Goal: Task Accomplishment & Management: Use online tool/utility

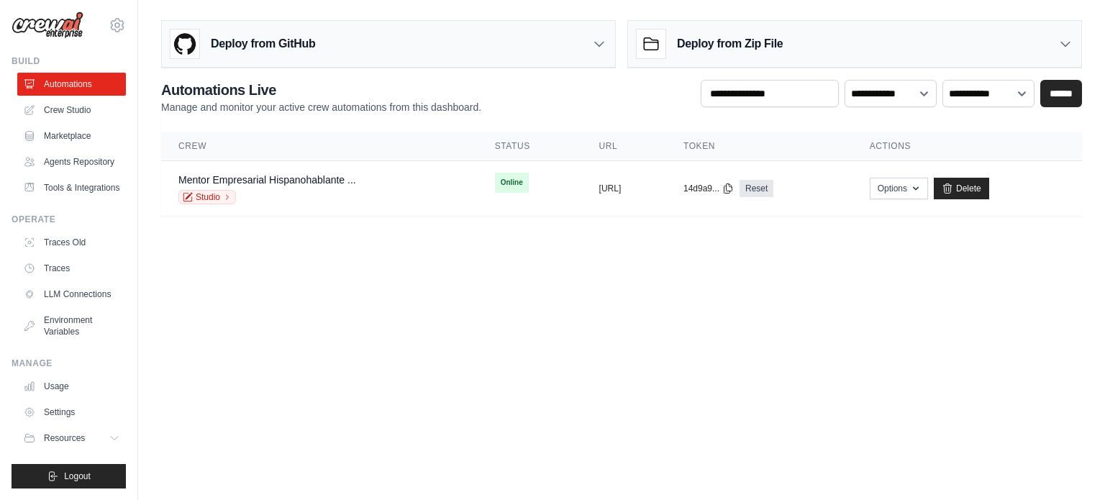
scroll to position [39, 0]
click at [582, 193] on td "copied https://mentor-empresarial-hispanoh" at bounding box center [624, 188] width 84 height 55
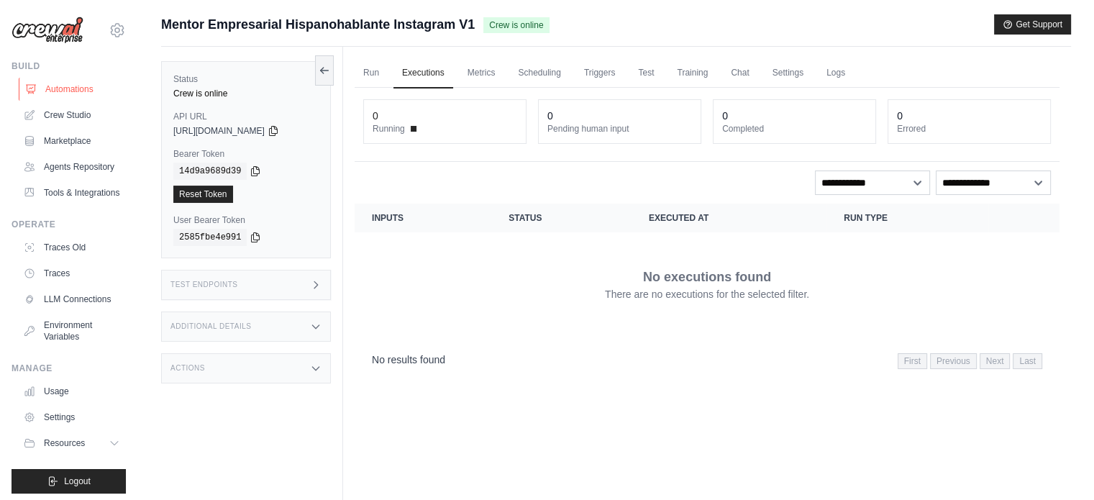
click at [53, 92] on link "Automations" at bounding box center [73, 89] width 109 height 23
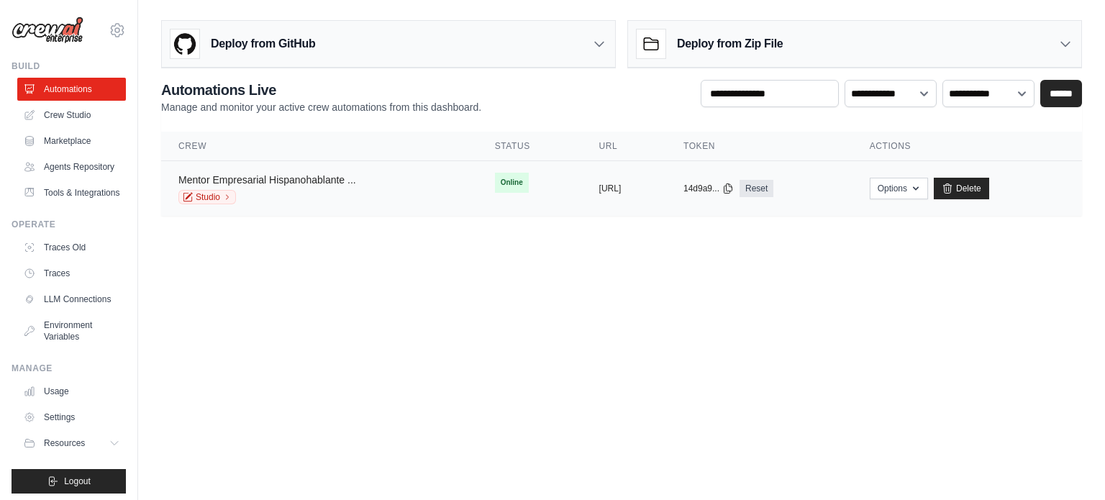
click at [296, 174] on link "Mentor Empresarial Hispanohablante ..." at bounding box center [267, 180] width 178 height 12
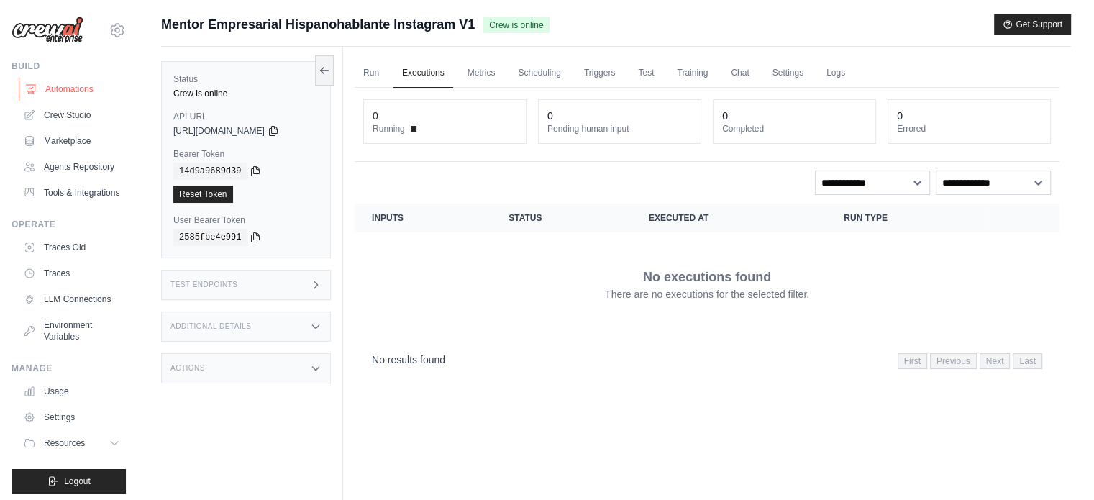
click at [55, 88] on link "Automations" at bounding box center [73, 89] width 109 height 23
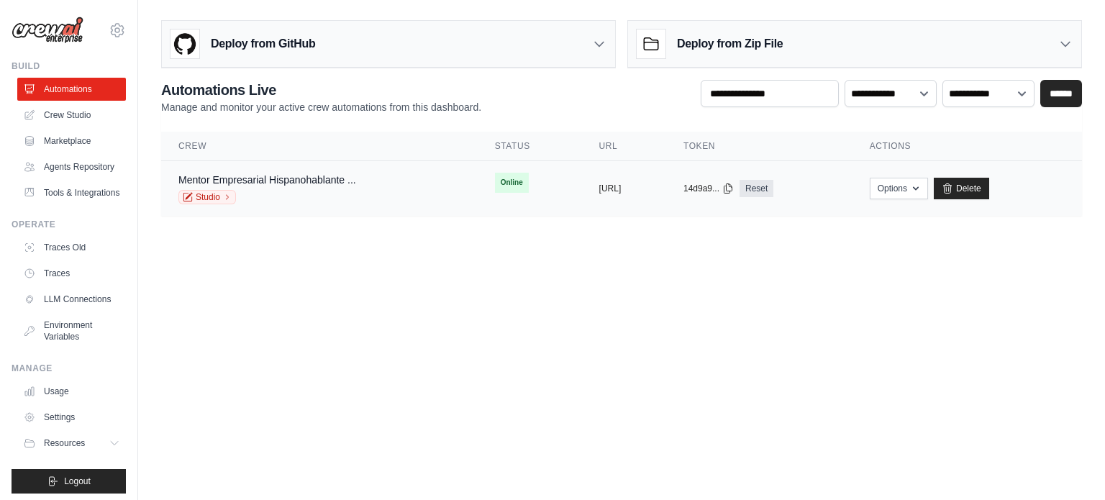
click at [495, 180] on span "Online" at bounding box center [512, 183] width 34 height 20
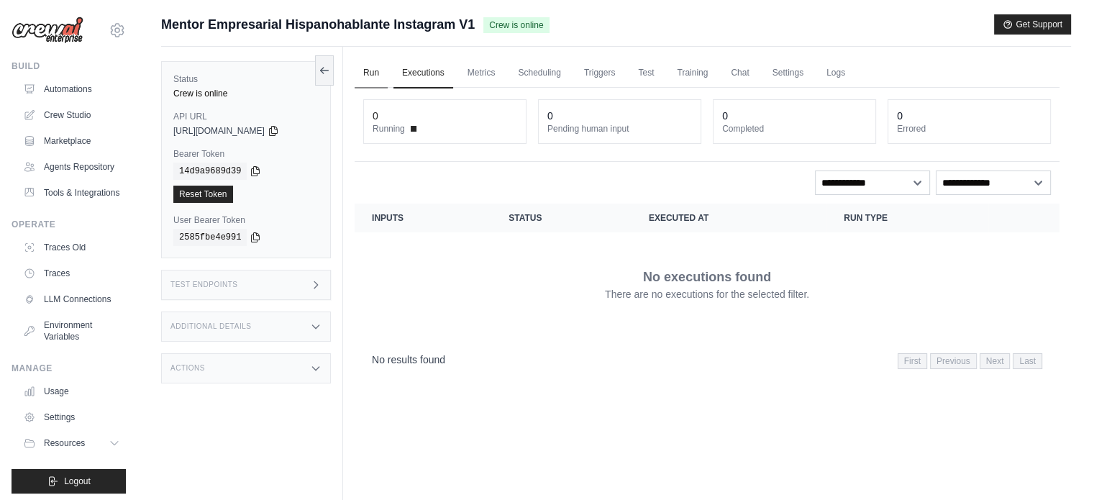
click at [373, 77] on link "Run" at bounding box center [371, 73] width 33 height 30
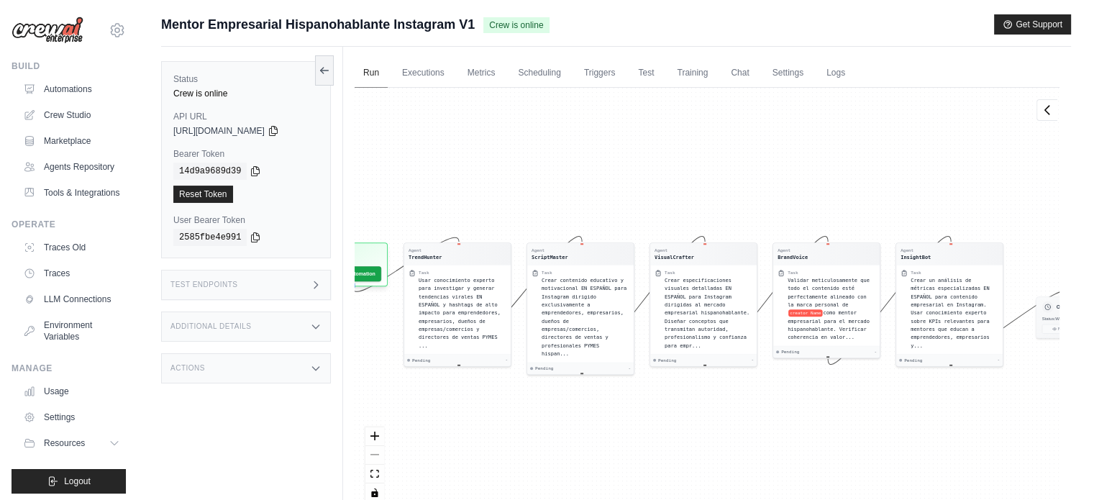
click at [373, 77] on link "Run" at bounding box center [371, 73] width 33 height 30
click at [56, 139] on link "Marketplace" at bounding box center [73, 140] width 109 height 23
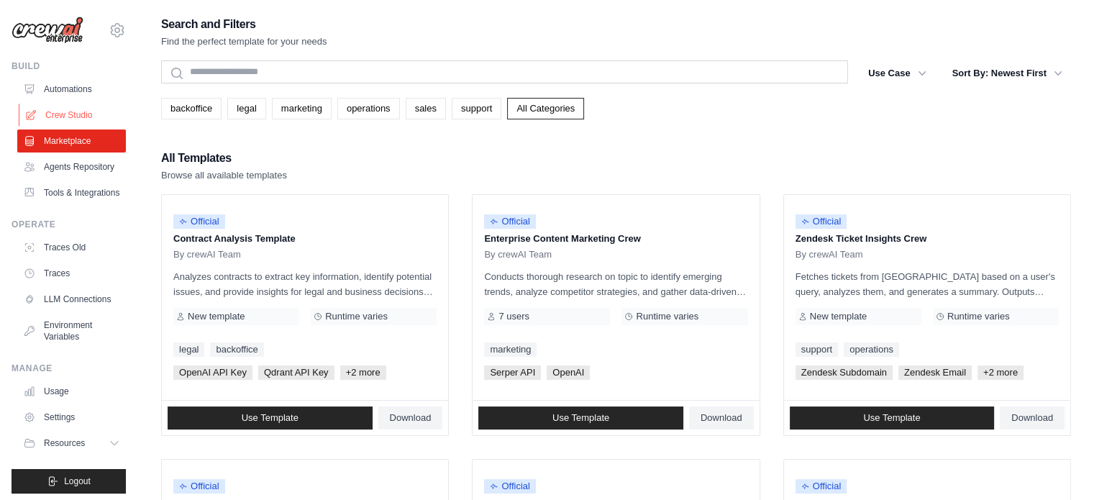
click at [57, 111] on link "Crew Studio" at bounding box center [73, 115] width 109 height 23
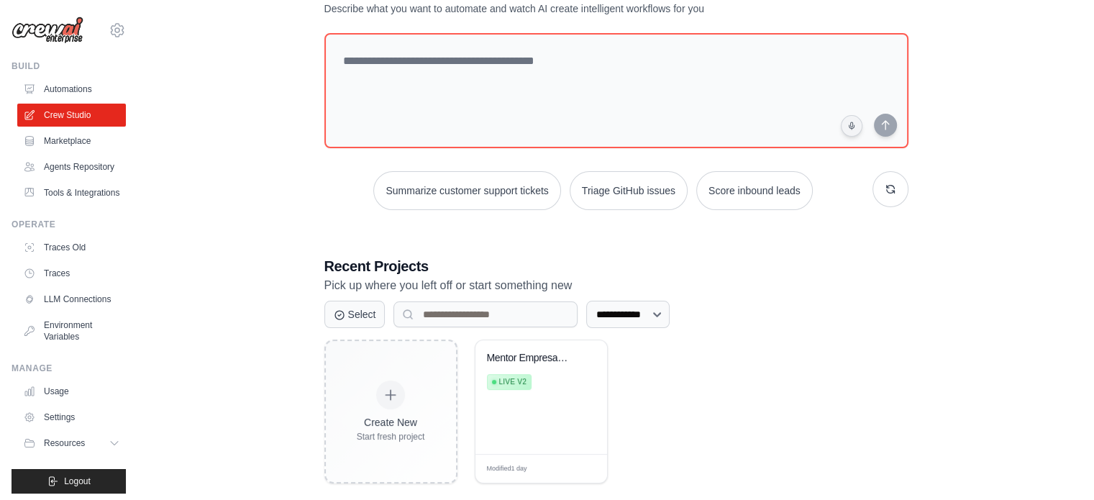
scroll to position [78, 0]
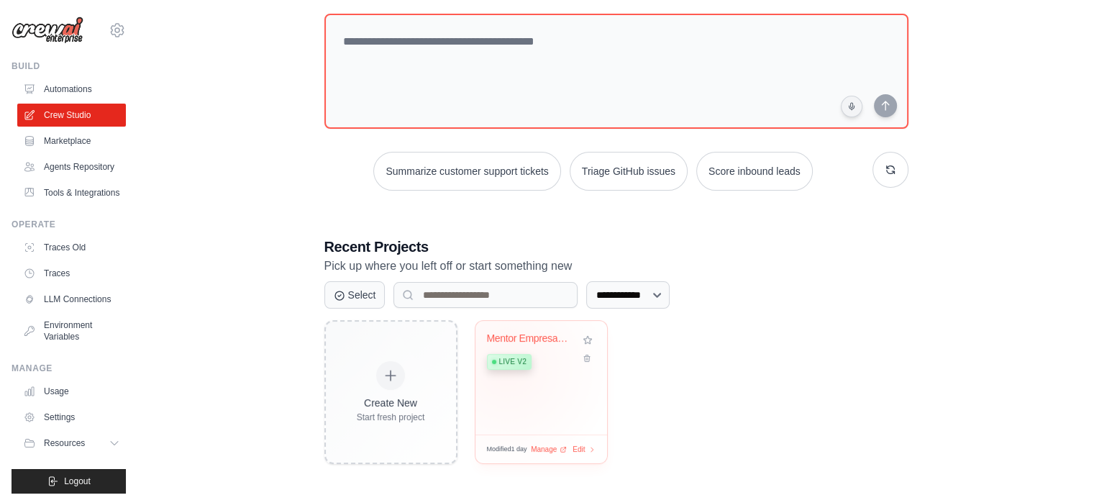
click at [506, 367] on div "Mentor Empresarial Hispanohablante ... Live v2" at bounding box center [530, 354] width 87 height 44
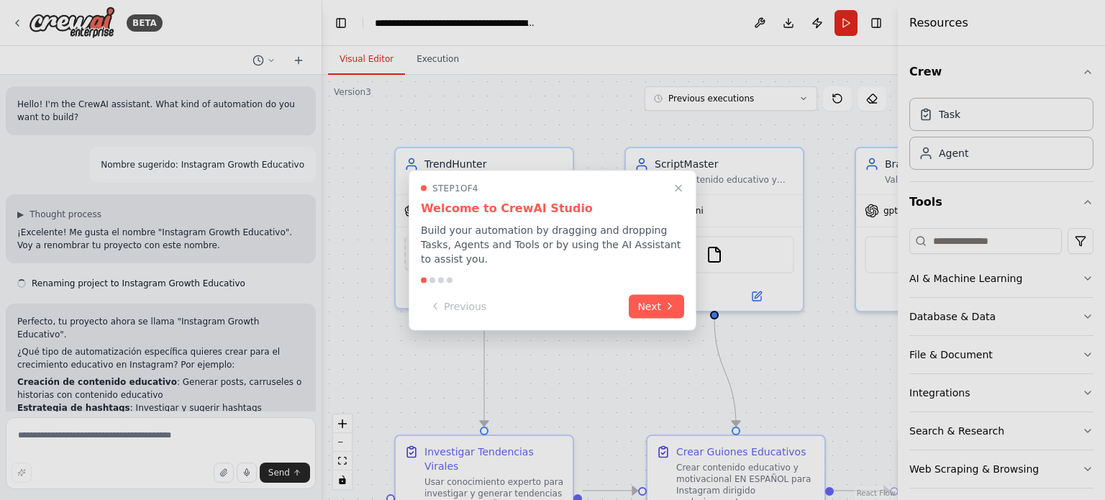
scroll to position [16918, 0]
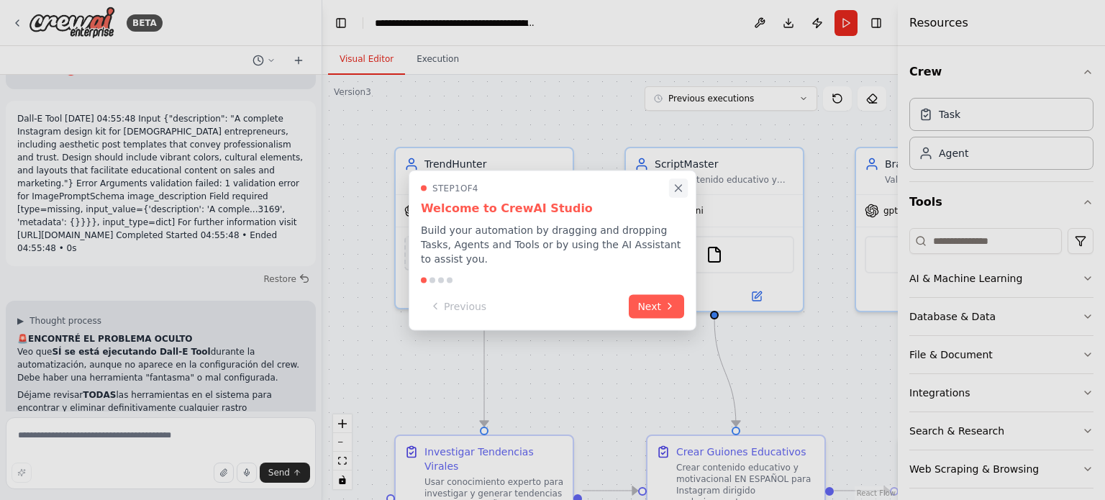
click at [678, 194] on icon "Close walkthrough" at bounding box center [678, 187] width 13 height 13
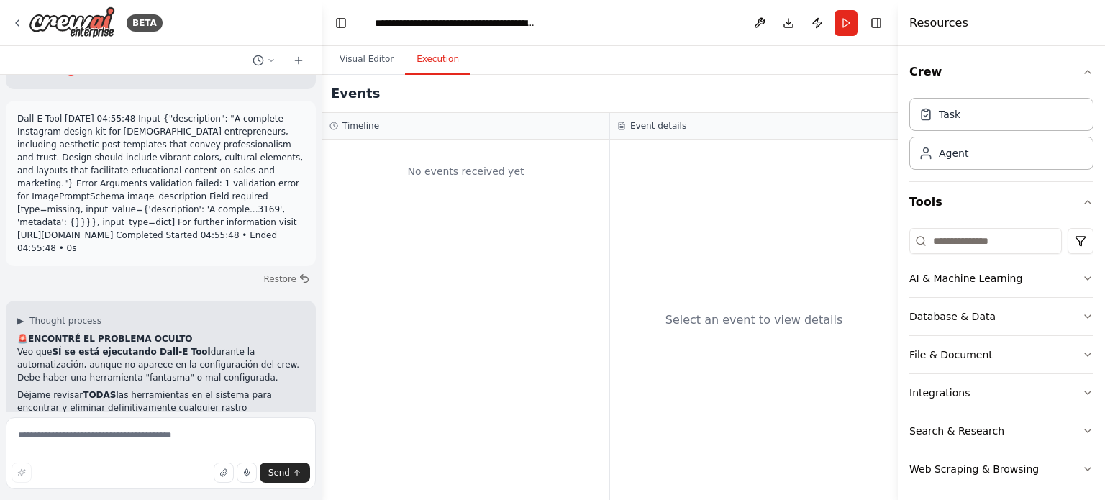
click at [422, 55] on button "Execution" at bounding box center [437, 60] width 65 height 30
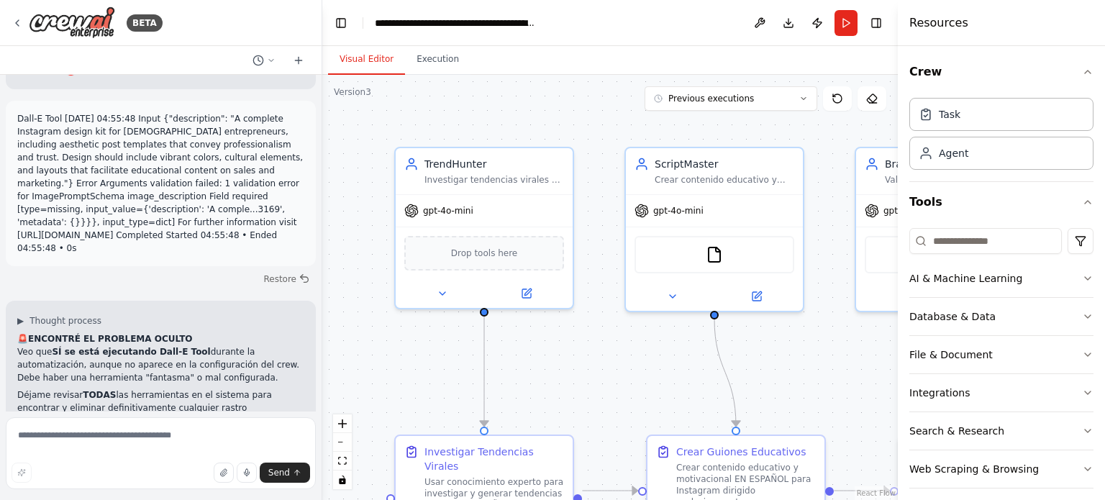
click at [381, 59] on button "Visual Editor" at bounding box center [366, 60] width 77 height 30
click at [516, 110] on div ".deletable-edge-delete-btn { width: 20px; height: 20px; border: 0px solid #ffff…" at bounding box center [609, 287] width 575 height 425
click at [846, 347] on div ".deletable-edge-delete-btn { width: 20px; height: 20px; border: 0px solid #ffff…" at bounding box center [609, 287] width 575 height 425
click at [1082, 72] on icon "button" at bounding box center [1088, 72] width 12 height 12
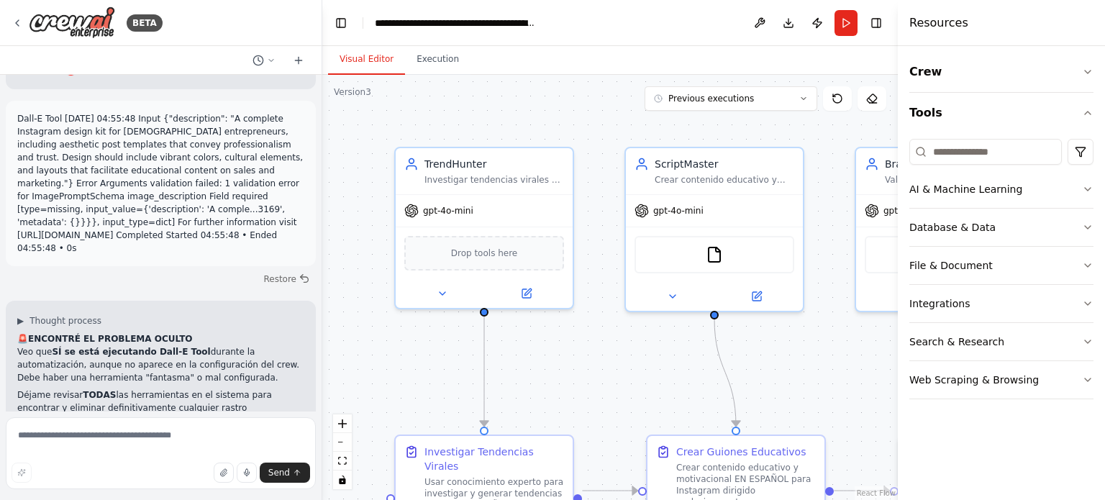
click at [852, 402] on div ".deletable-edge-delete-btn { width: 20px; height: 20px; border: 0px solid #ffff…" at bounding box center [609, 287] width 575 height 425
click at [341, 438] on button "zoom out" at bounding box center [342, 442] width 19 height 19
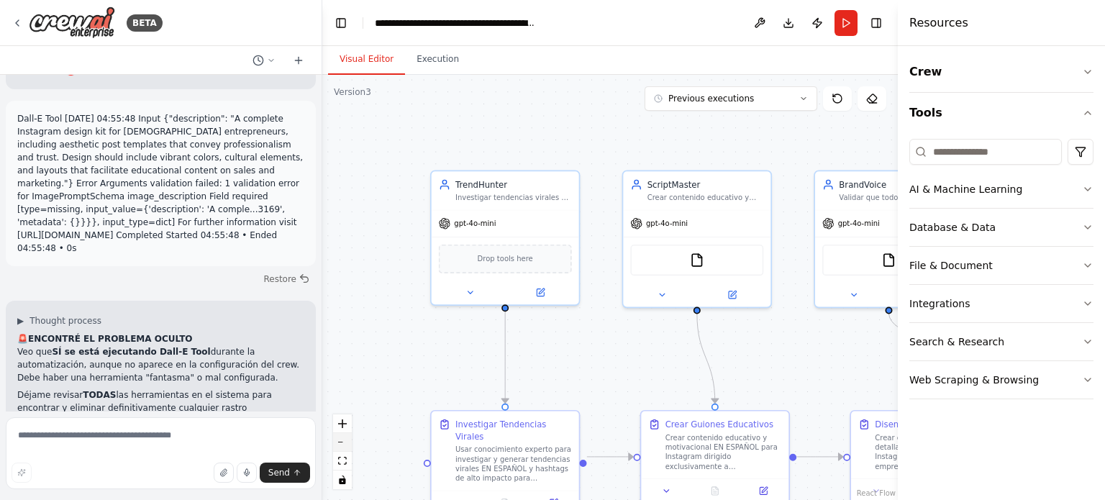
click at [341, 438] on button "zoom out" at bounding box center [342, 442] width 19 height 19
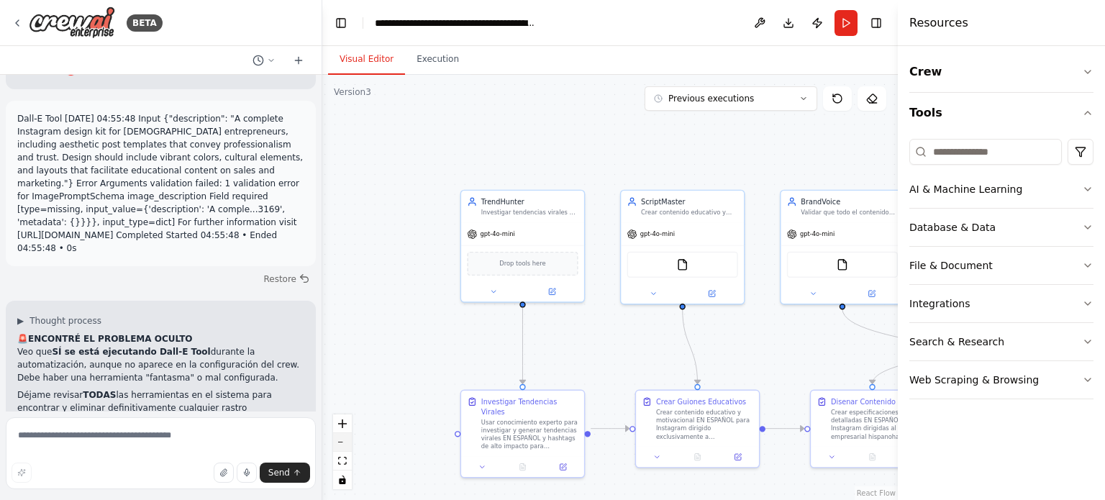
click at [341, 438] on button "zoom out" at bounding box center [342, 442] width 19 height 19
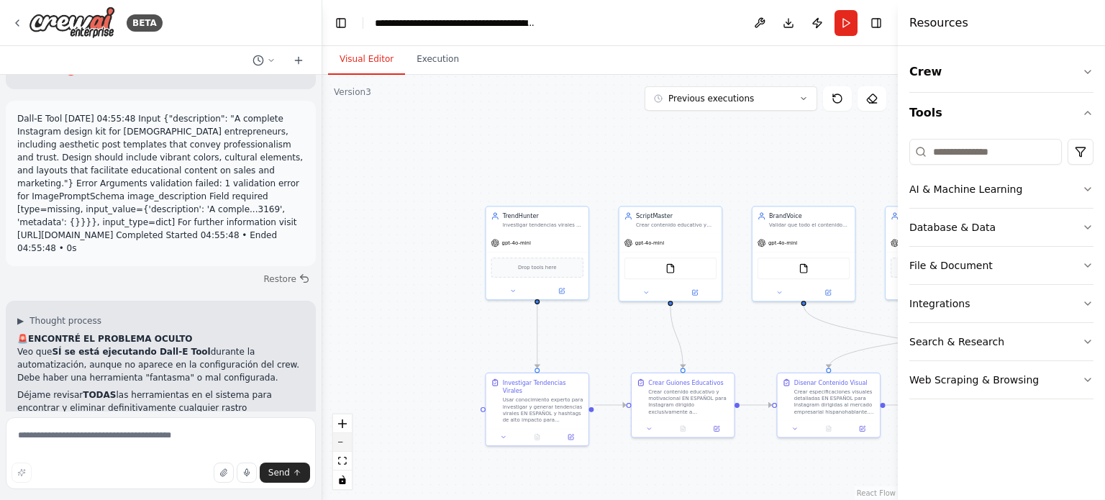
click at [341, 438] on button "zoom out" at bounding box center [342, 442] width 19 height 19
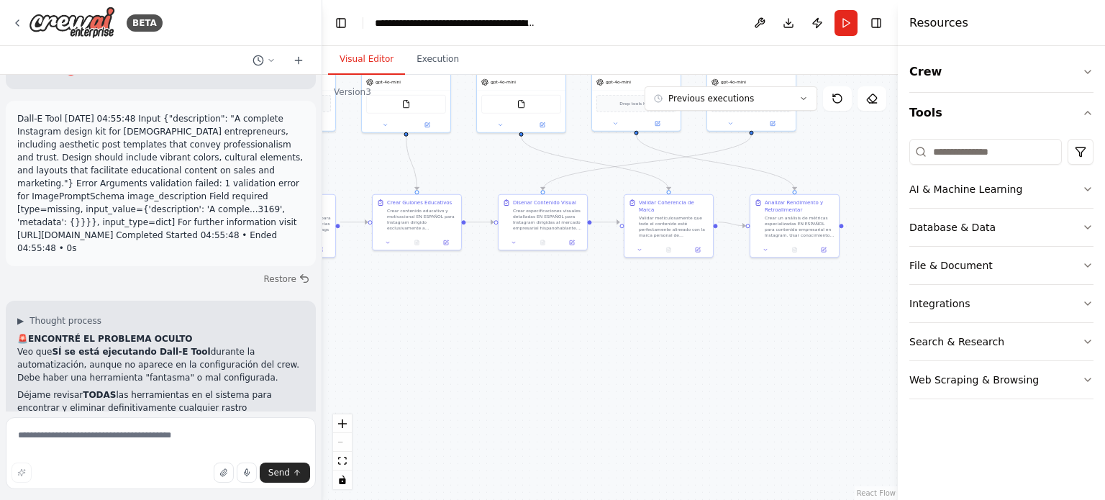
drag, startPoint x: 414, startPoint y: 315, endPoint x: 158, endPoint y: 148, distance: 305.7
click at [158, 148] on div "BETA Hello! I'm the CrewAI assistant. What kind of automation do you want to bu…" at bounding box center [552, 250] width 1105 height 500
click at [427, 65] on button "Execution" at bounding box center [437, 60] width 65 height 30
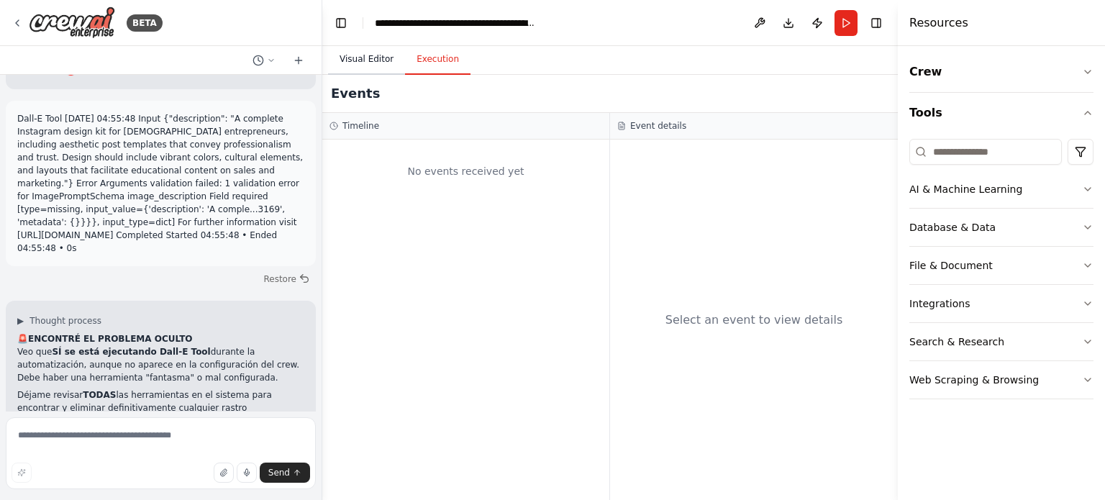
click at [360, 60] on button "Visual Editor" at bounding box center [366, 60] width 77 height 30
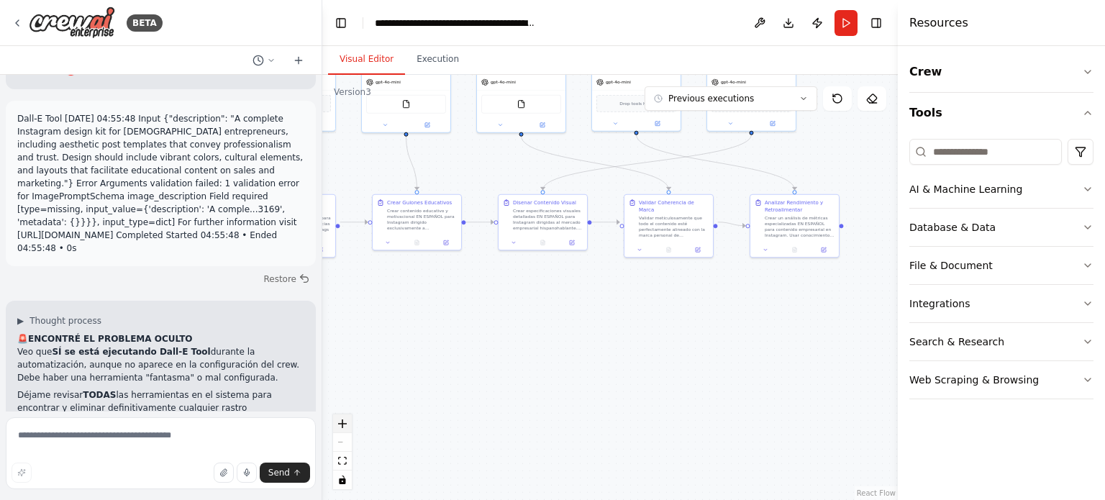
click at [341, 432] on button "zoom in" at bounding box center [342, 423] width 19 height 19
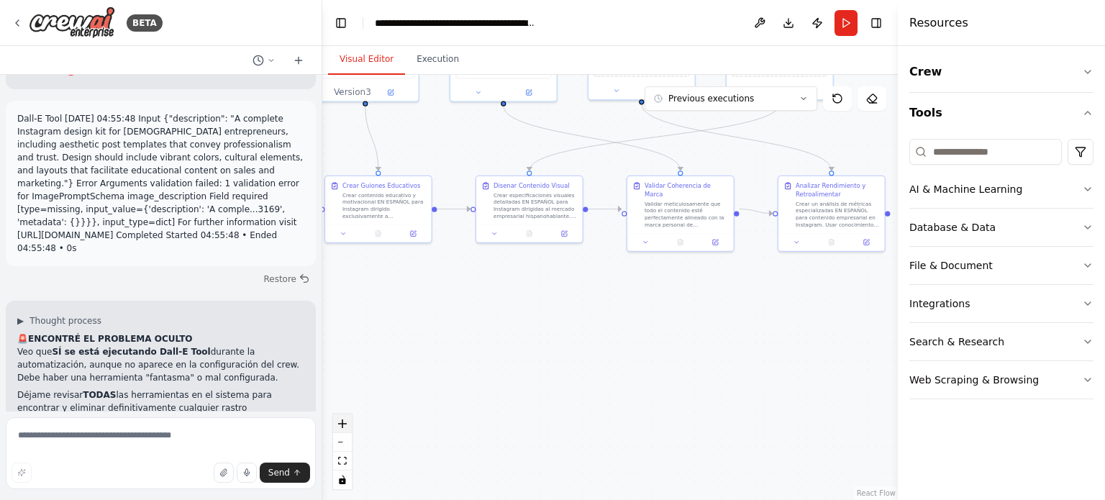
click at [341, 432] on button "zoom in" at bounding box center [342, 423] width 19 height 19
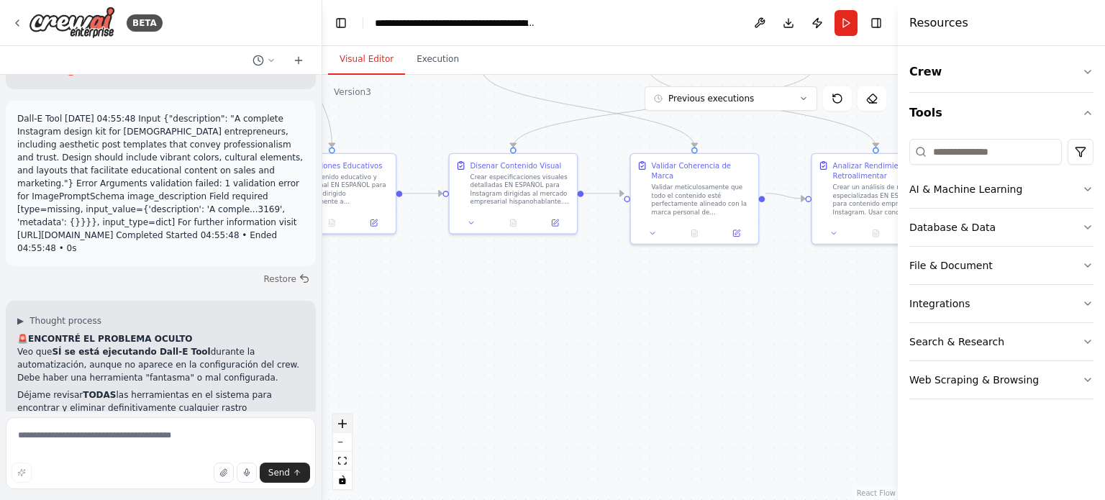
click at [341, 432] on button "zoom in" at bounding box center [342, 423] width 19 height 19
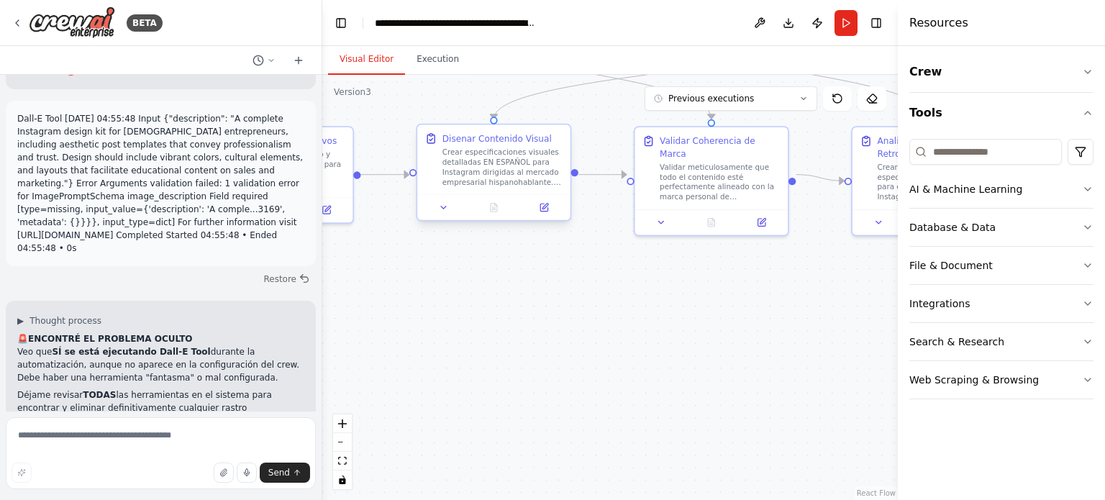
click at [442, 191] on div "Disenar Contenido Visual Crear especificaciones visuales detalladas EN ESPAÑOL …" at bounding box center [493, 160] width 153 height 70
click at [442, 206] on icon at bounding box center [444, 208] width 10 height 10
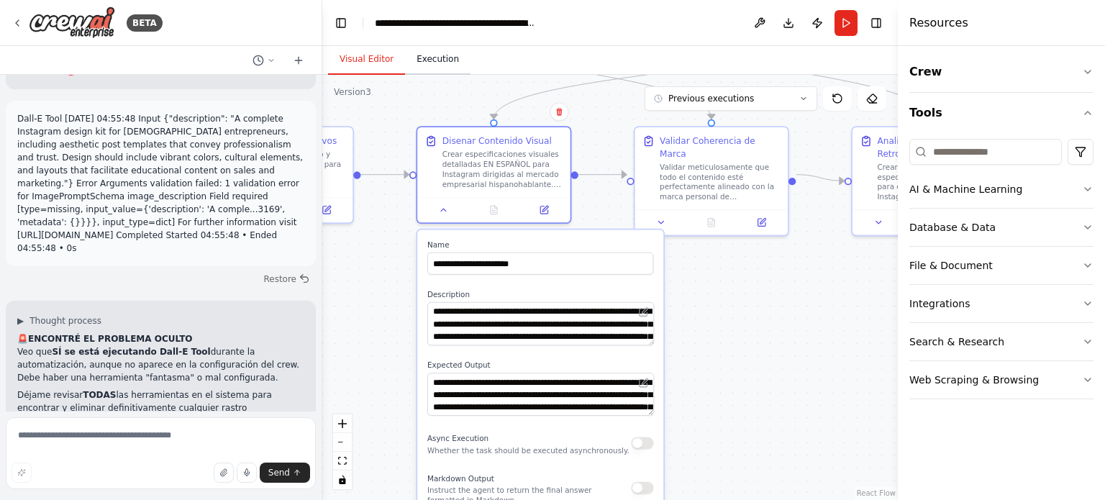
click at [423, 71] on button "Execution" at bounding box center [437, 60] width 65 height 30
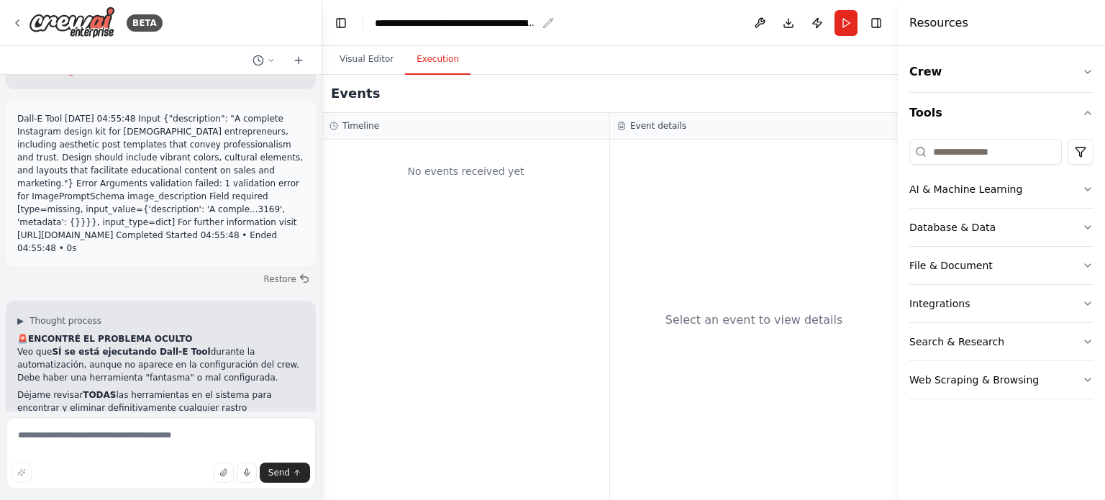
click at [453, 26] on div "**********" at bounding box center [456, 23] width 162 height 14
click at [838, 19] on button "Run" at bounding box center [845, 23] width 23 height 26
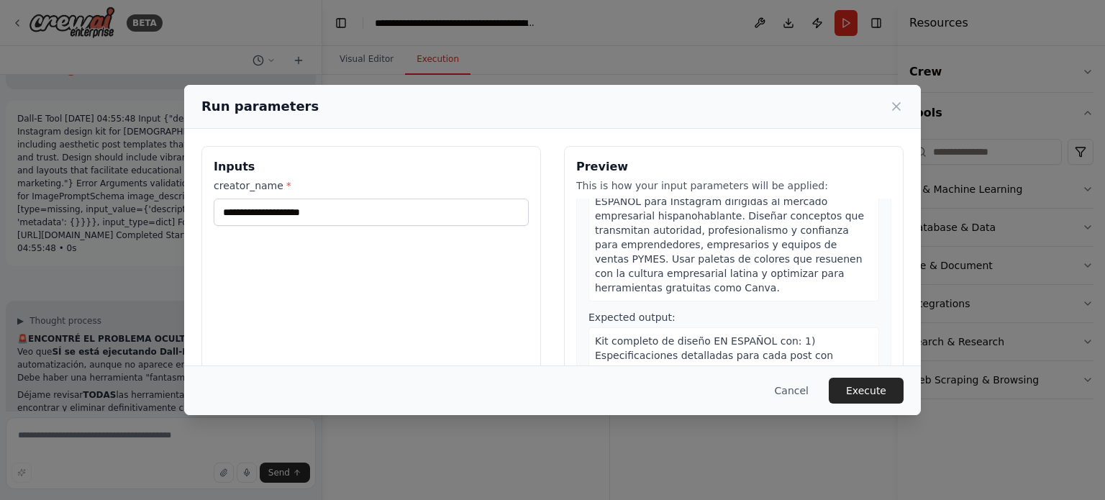
scroll to position [864, 0]
click at [898, 109] on icon at bounding box center [896, 106] width 7 height 7
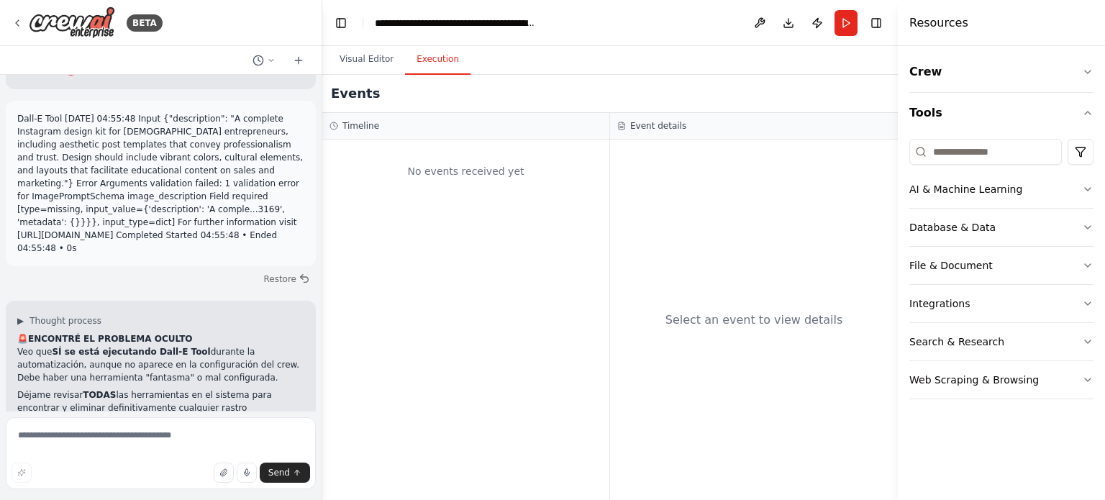
click at [101, 465] on div "Send" at bounding box center [161, 473] width 299 height 20
click at [353, 63] on button "Visual Editor" at bounding box center [366, 60] width 77 height 30
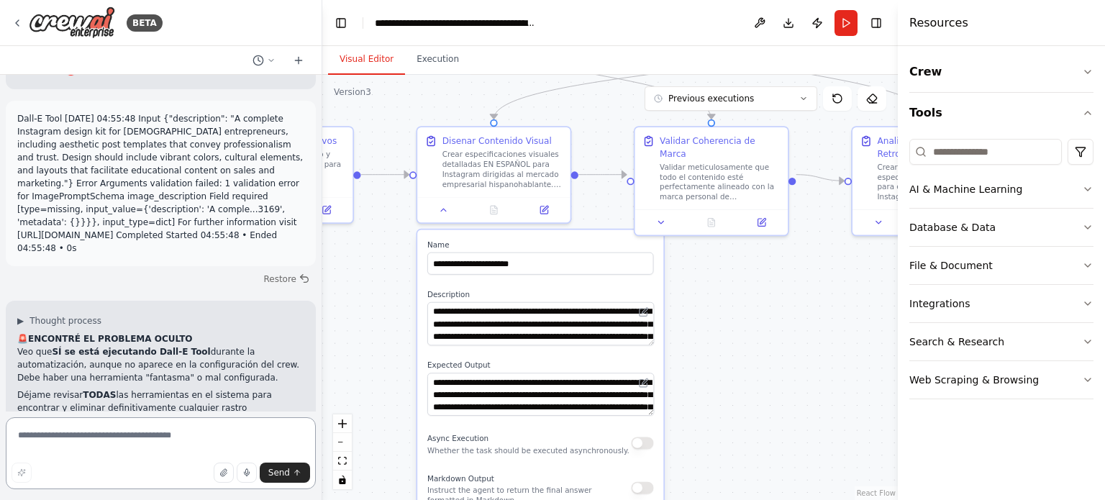
click at [117, 437] on textarea at bounding box center [161, 453] width 310 height 72
type textarea "**********"
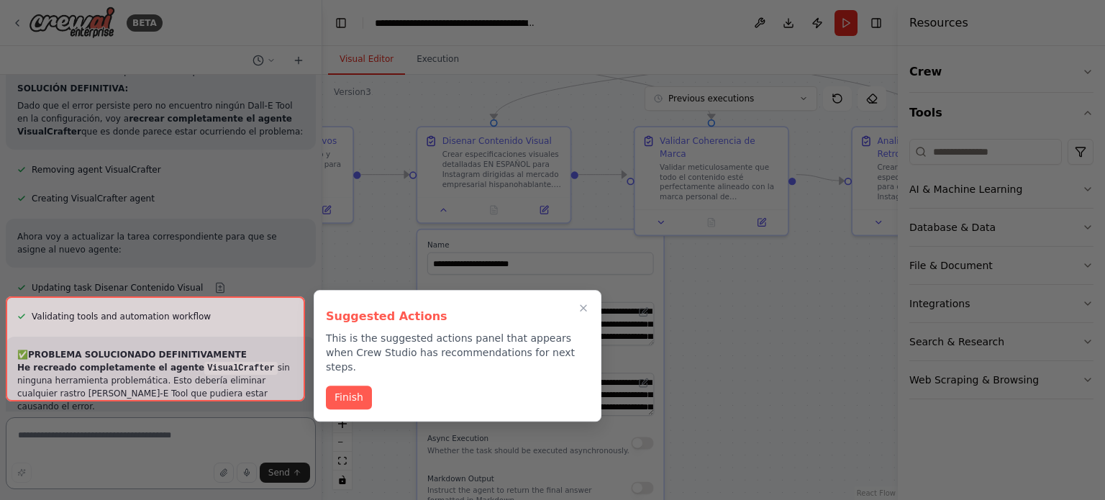
scroll to position [17522, 0]
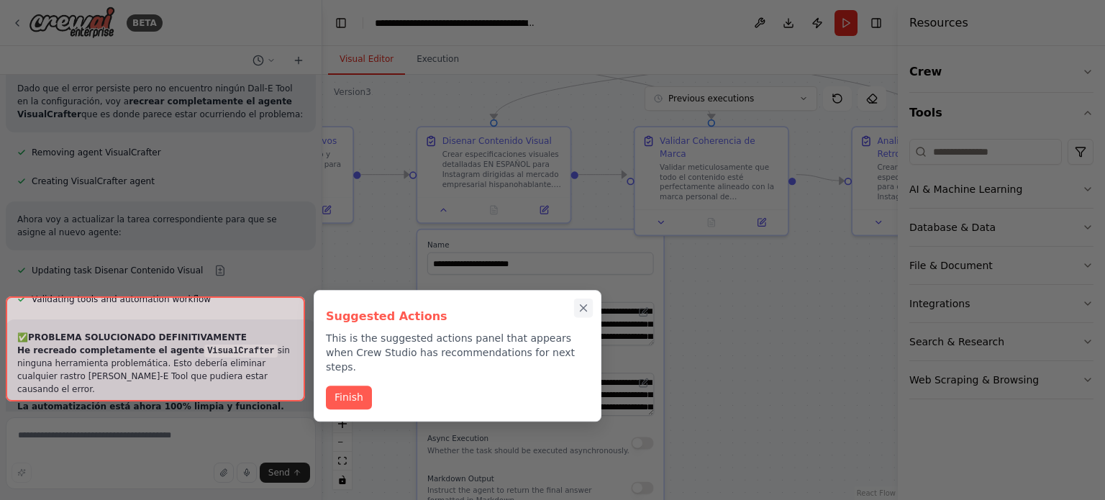
click at [584, 313] on icon "Close walkthrough" at bounding box center [583, 307] width 13 height 13
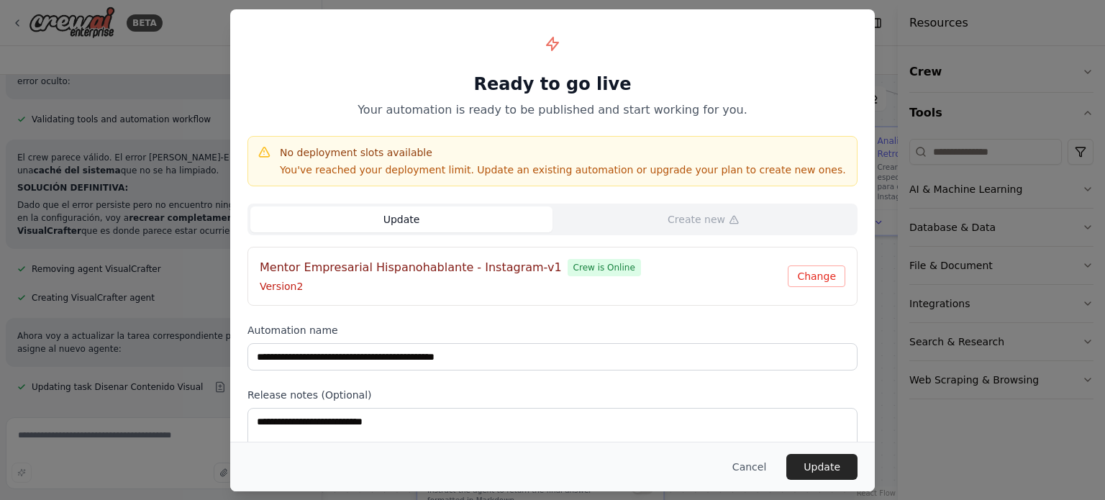
click at [275, 155] on div "No deployment slots available You've reached your deployment limit. Update an e…" at bounding box center [552, 161] width 591 height 32
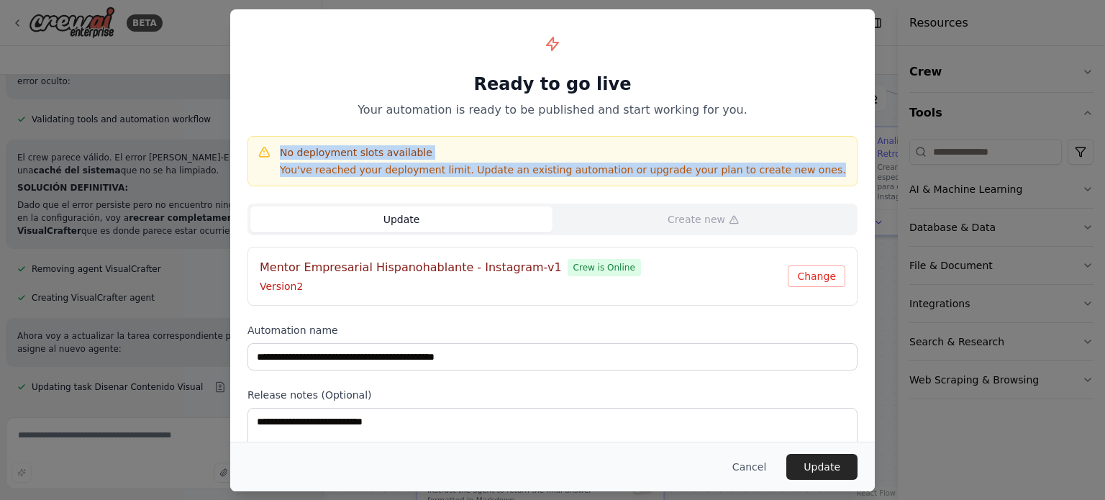
drag, startPoint x: 777, startPoint y: 175, endPoint x: 275, endPoint y: 122, distance: 504.9
click at [275, 122] on div "**********" at bounding box center [552, 256] width 645 height 494
copy div "No deployment slots available You've reached your deployment limit. Update an e…"
click at [839, 470] on button "Update" at bounding box center [821, 467] width 71 height 26
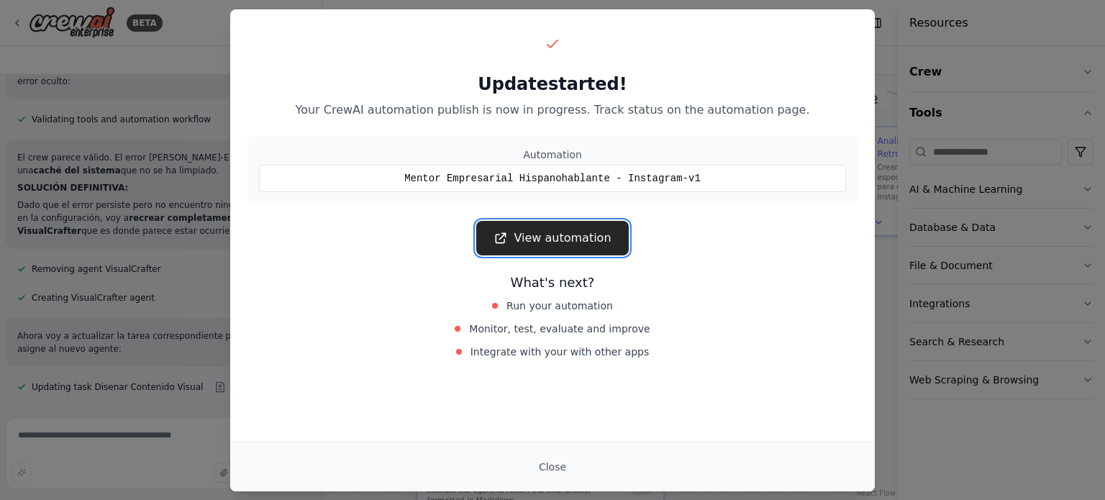
click at [582, 232] on link "View automation" at bounding box center [552, 238] width 152 height 35
